Goal: Task Accomplishment & Management: Use online tool/utility

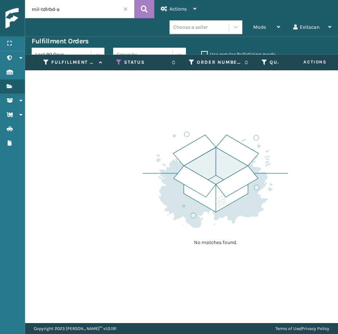
drag, startPoint x: 262, startPoint y: 80, endPoint x: 229, endPoint y: 74, distance: 33.3
click at [223, 81] on div "No matches found." at bounding box center [181, 196] width 313 height 253
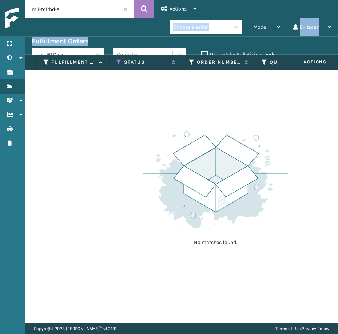
drag, startPoint x: 285, startPoint y: 34, endPoint x: 253, endPoint y: 39, distance: 31.7
click at [253, 39] on div "mil-tdlrbd-a Actions Settings Remove All Filters Export Labels Mode Regular Mod…" at bounding box center [181, 161] width 313 height 323
click at [253, 39] on div "Fulfillment Orders" at bounding box center [182, 41] width 300 height 9
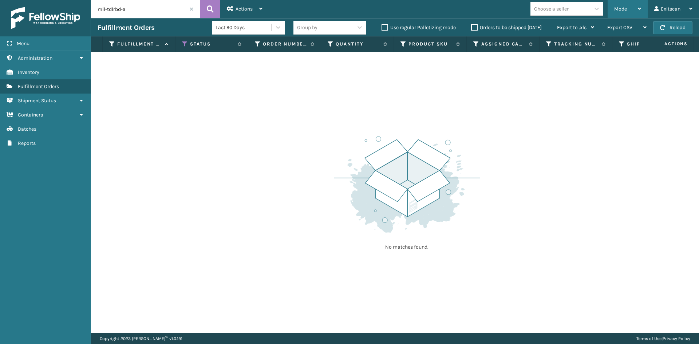
click at [338, 8] on div "Mode" at bounding box center [627, 9] width 27 height 18
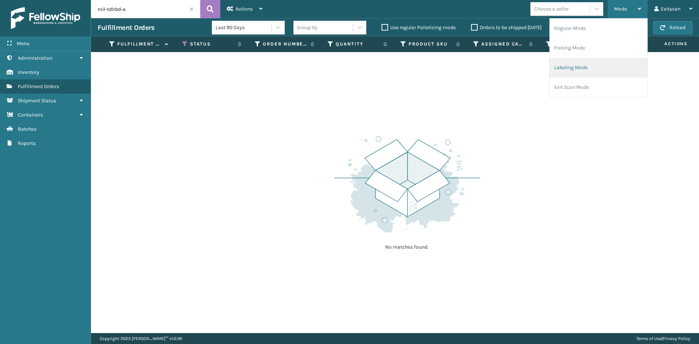
click at [338, 62] on li "Labeling Mode" at bounding box center [599, 68] width 98 height 20
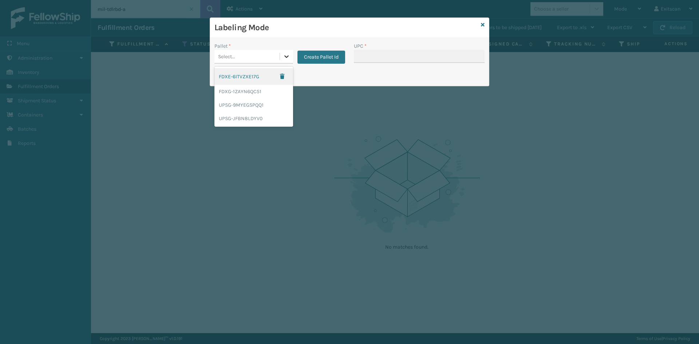
drag, startPoint x: 292, startPoint y: 57, endPoint x: 284, endPoint y: 71, distance: 16.0
click at [291, 57] on div at bounding box center [286, 56] width 13 height 13
click at [275, 91] on div "FDXG-1ZAYN6QC51" at bounding box center [253, 91] width 79 height 13
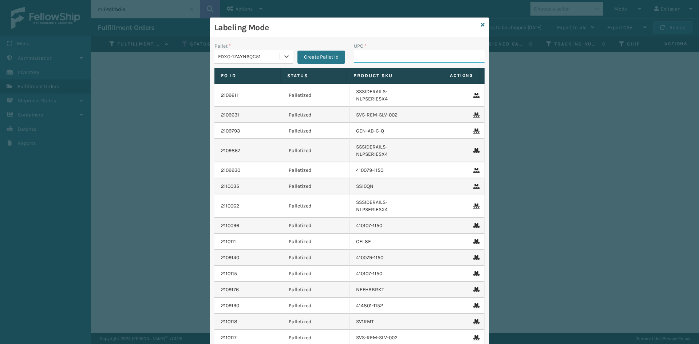
click at [338, 59] on input "UPC *" at bounding box center [419, 56] width 131 height 13
click at [338, 64] on div "Labeling Mode Pallet * FDXG-1ZAYN6QC51 Create Pallet Id UPC * Fo Id Status Prod…" at bounding box center [349, 172] width 699 height 344
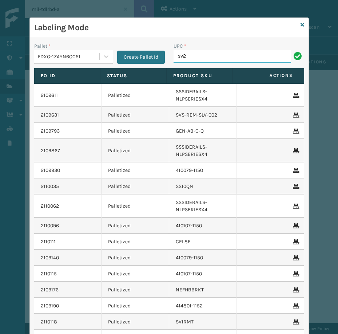
type input "sv2rmt"
type input "NEFHBBRKT"
type input "SSSIDERAILS-NLPSERIESX4"
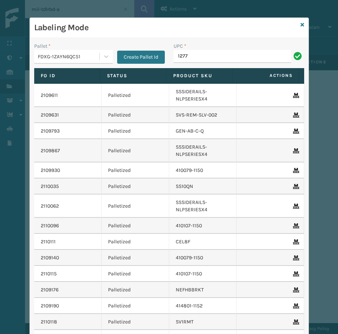
type input "1277800M20005"
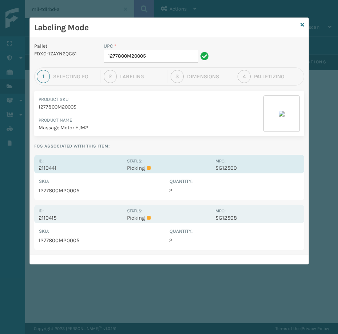
click at [53, 163] on div "Id: 2110441" at bounding box center [81, 164] width 84 height 14
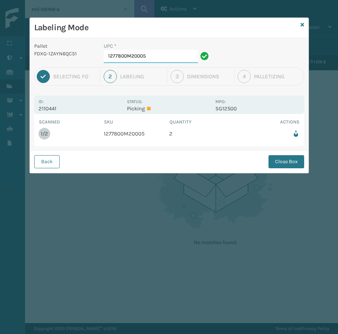
click at [159, 58] on input "1277800M20005" at bounding box center [151, 56] width 94 height 13
click at [285, 157] on button "Close Box" at bounding box center [287, 161] width 36 height 13
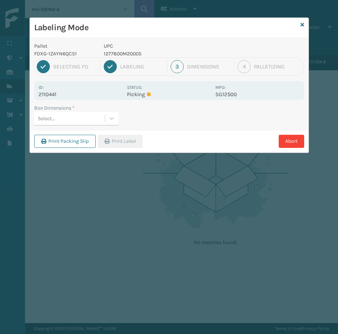
click at [87, 117] on div "Select..." at bounding box center [69, 119] width 71 height 12
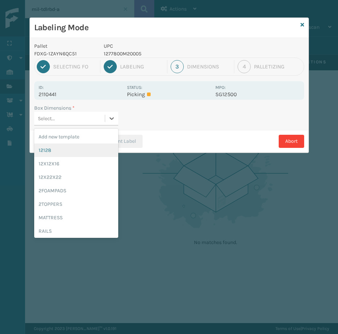
click at [74, 149] on div "12128" at bounding box center [76, 149] width 84 height 13
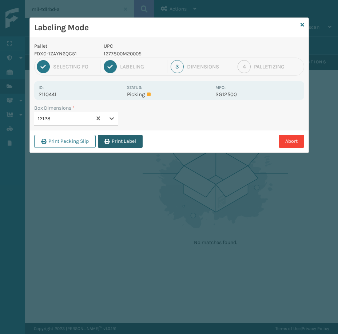
click at [99, 136] on button "Print Label" at bounding box center [120, 141] width 45 height 13
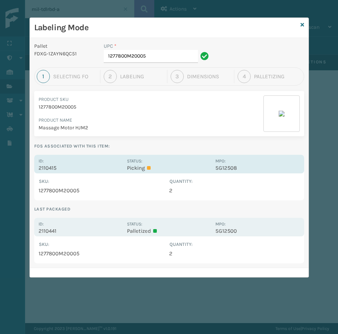
click at [57, 159] on div "Id: 2110415" at bounding box center [81, 164] width 84 height 14
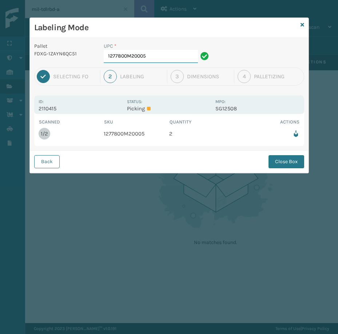
click at [164, 55] on input "1277800M20005" at bounding box center [151, 56] width 94 height 13
click at [277, 163] on button "Close Box" at bounding box center [287, 161] width 36 height 13
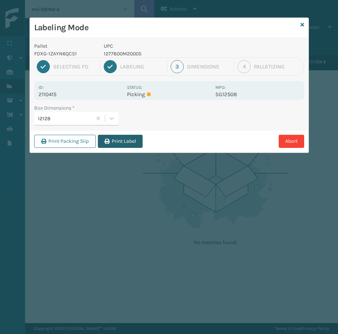
click at [124, 143] on button "Print Label" at bounding box center [120, 141] width 45 height 13
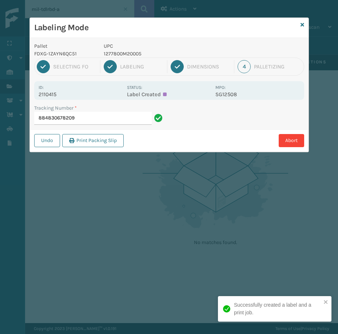
click at [127, 121] on input "884830678209" at bounding box center [93, 118] width 118 height 13
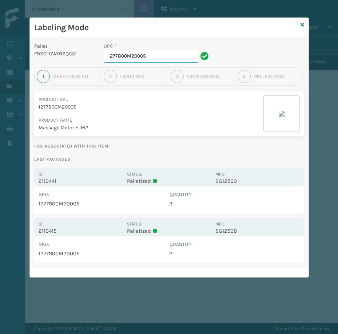
click at [168, 56] on input "1277800M20005" at bounding box center [151, 56] width 94 height 13
click at [172, 55] on input "1277800M20005" at bounding box center [151, 56] width 94 height 13
click at [84, 50] on p "FDXG-1ZAYN6QC51" at bounding box center [64, 54] width 61 height 8
click at [148, 59] on input "1277800M20005" at bounding box center [151, 56] width 94 height 13
type input "1"
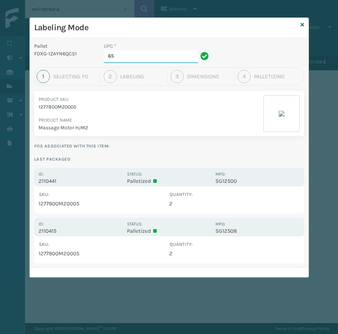
type input "652907000056"
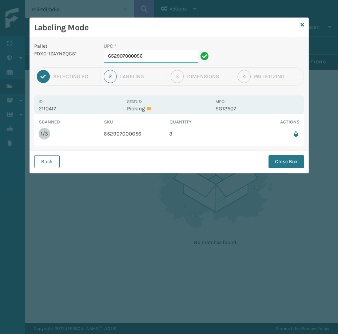
click at [155, 60] on input "652907000056" at bounding box center [151, 56] width 94 height 13
click at [281, 162] on button "Close Box" at bounding box center [287, 161] width 36 height 13
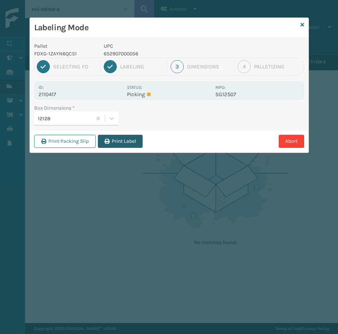
click at [115, 145] on button "Print Label" at bounding box center [120, 141] width 45 height 13
